Goal: Task Accomplishment & Management: Use online tool/utility

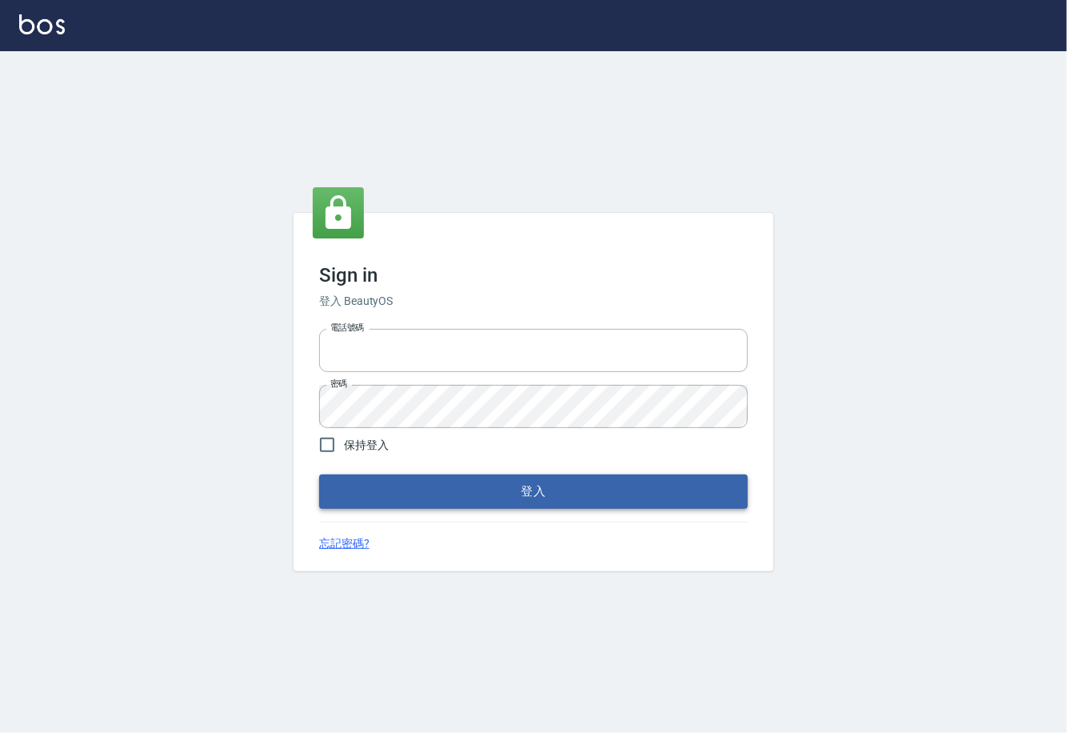
type input "0225929166"
click at [370, 480] on button "登入" at bounding box center [533, 491] width 429 height 34
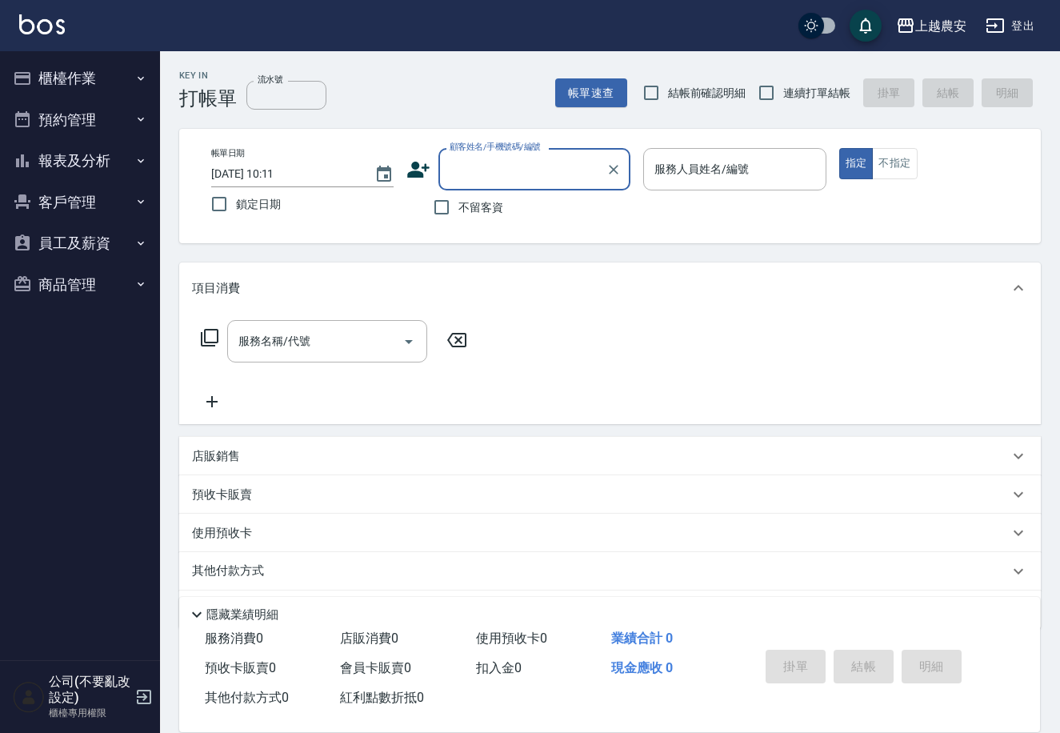
click at [65, 42] on div "上越農安 登出" at bounding box center [530, 25] width 1060 height 51
click at [122, 74] on button "櫃檯作業" at bounding box center [79, 79] width 147 height 42
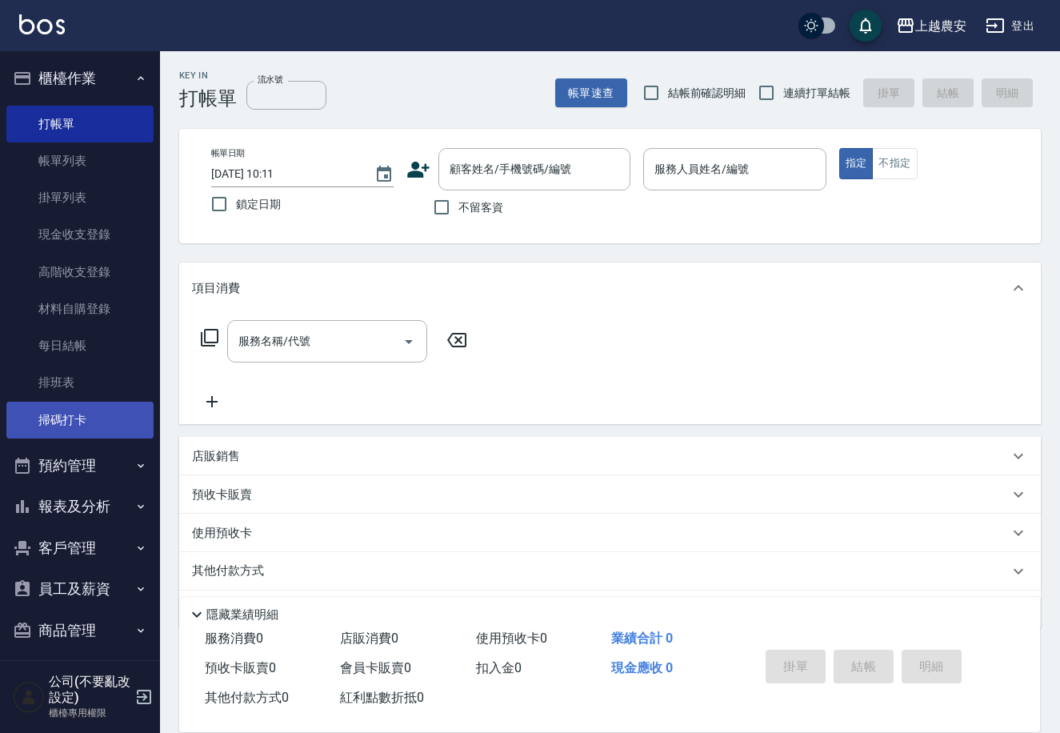
click at [60, 422] on link "掃碼打卡" at bounding box center [79, 420] width 147 height 37
